Goal: Find contact information: Find contact information

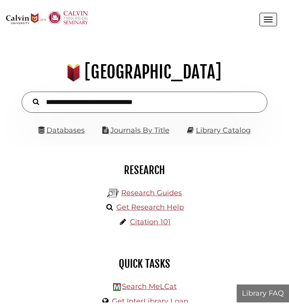
scroll to position [88, 265]
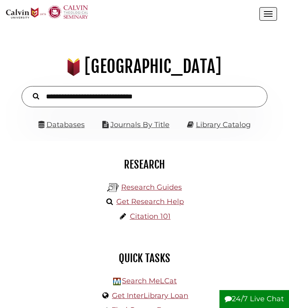
click at [262, 18] on button "Open the menu" at bounding box center [268, 14] width 18 height 14
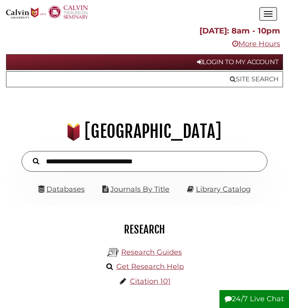
click at [217, 62] on link "Login to My Account" at bounding box center [144, 62] width 277 height 16
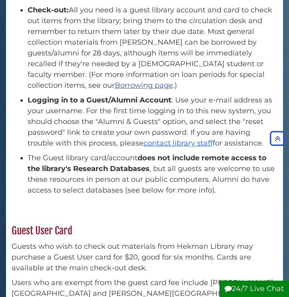
scroll to position [369, 0]
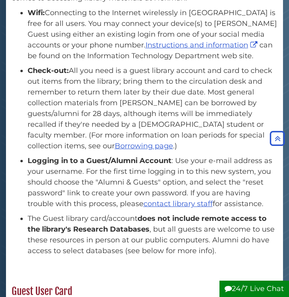
scroll to position [304, 0]
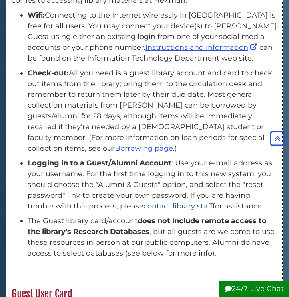
click at [164, 202] on link "contact library staff" at bounding box center [177, 206] width 69 height 9
